Goal: Information Seeking & Learning: Learn about a topic

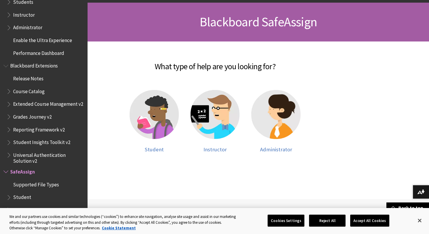
scroll to position [81, 0]
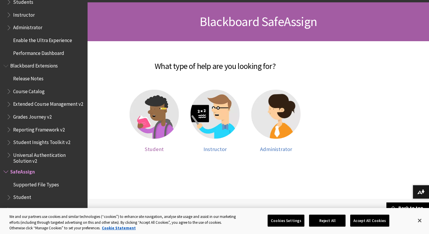
click at [156, 112] on img at bounding box center [154, 114] width 49 height 49
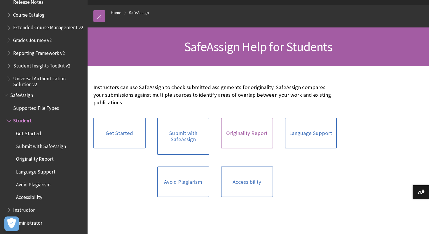
scroll to position [56, 0]
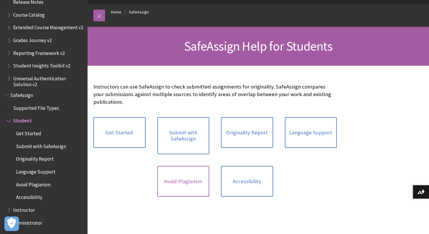
click at [175, 180] on link "Avoid Plagiarism" at bounding box center [183, 181] width 52 height 31
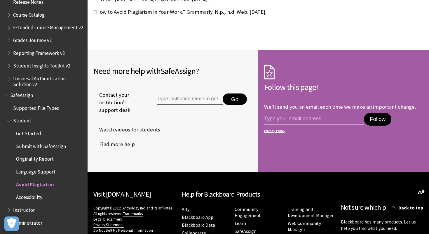
scroll to position [574, 0]
